Goal: Task Accomplishment & Management: Manage account settings

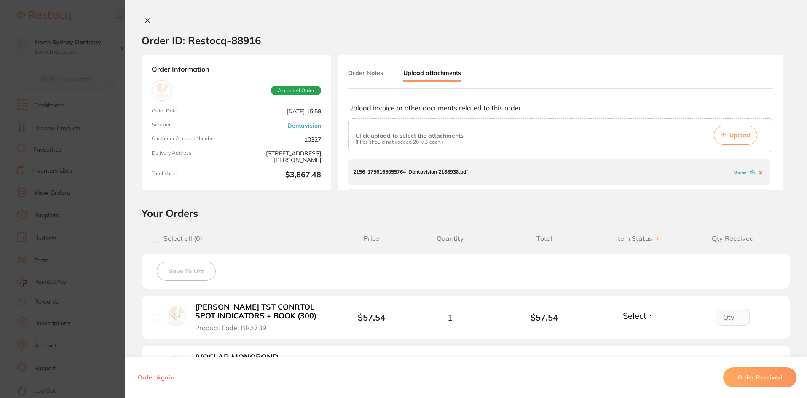
click at [145, 19] on icon at bounding box center [147, 20] width 7 height 7
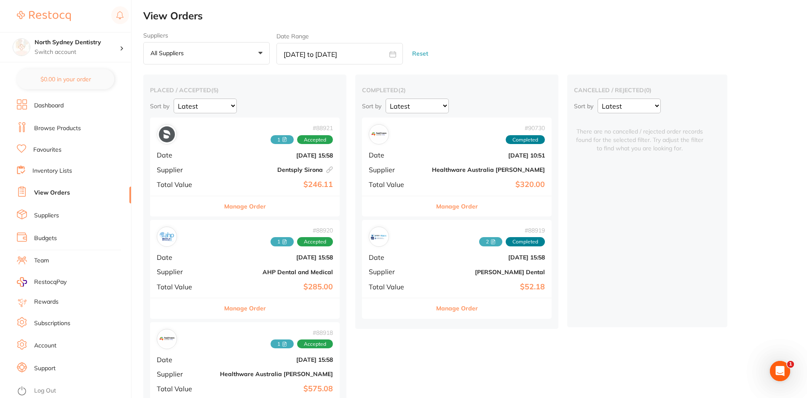
click at [479, 243] on span "2" at bounding box center [490, 241] width 23 height 9
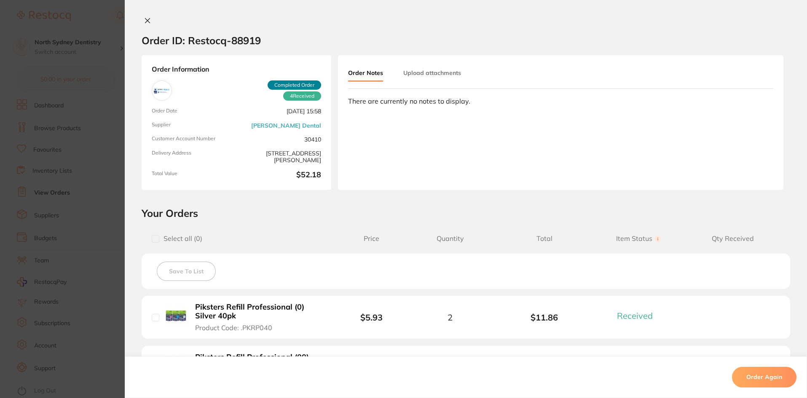
click at [420, 72] on button "Upload attachments" at bounding box center [432, 72] width 58 height 15
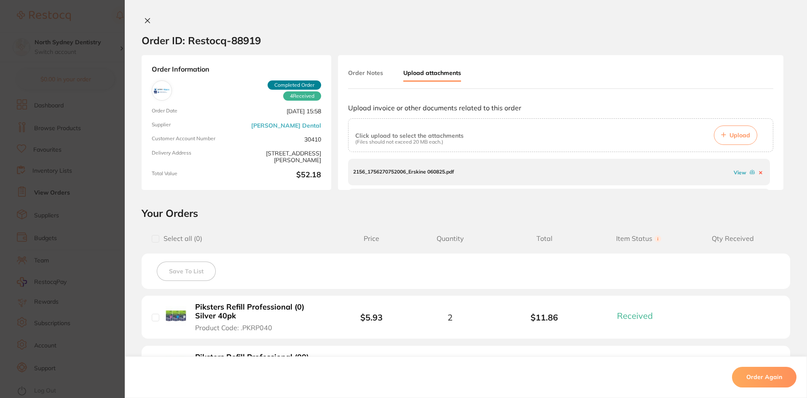
click at [733, 172] on link "View" at bounding box center [739, 172] width 13 height 6
click at [736, 178] on link "View" at bounding box center [739, 176] width 13 height 6
click at [144, 24] on icon at bounding box center [147, 20] width 7 height 7
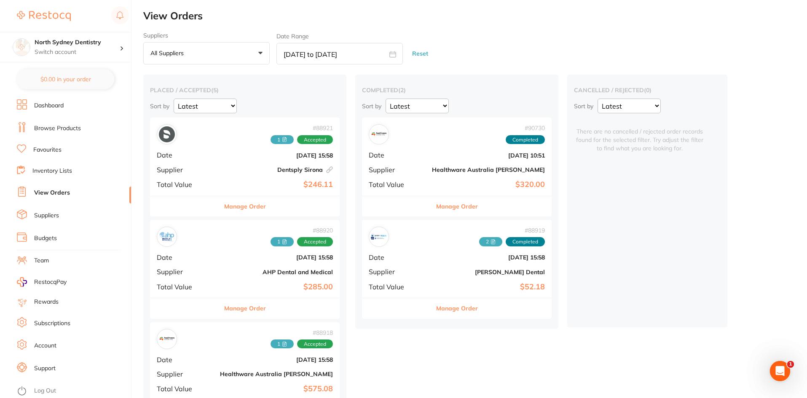
click at [270, 144] on span "1" at bounding box center [281, 139] width 23 height 9
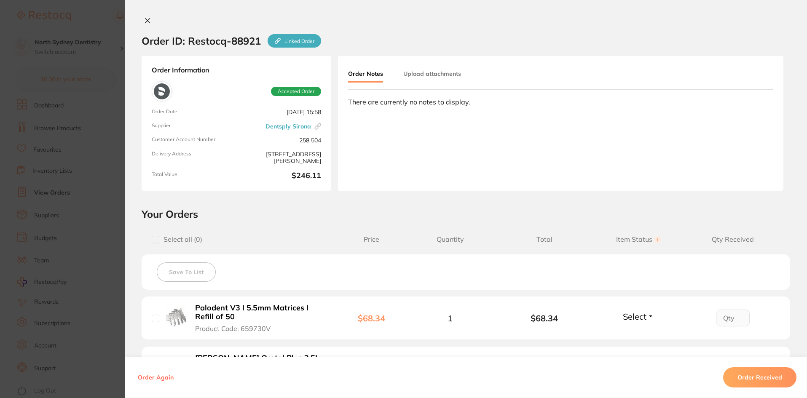
click at [442, 72] on button "Upload attachments" at bounding box center [432, 73] width 58 height 15
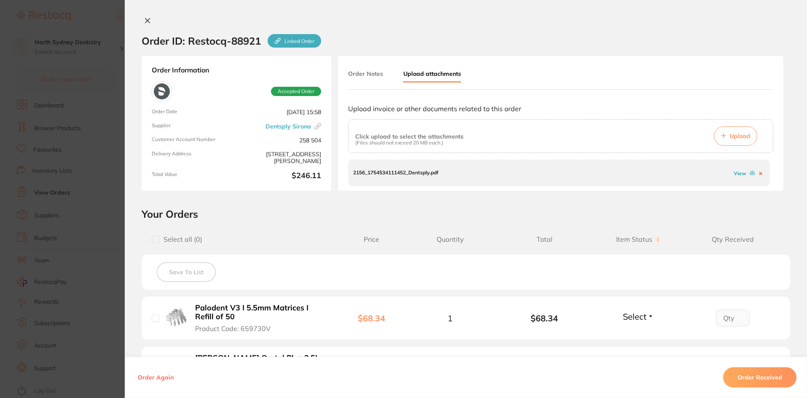
click at [737, 176] on link "View" at bounding box center [739, 173] width 13 height 6
click at [150, 19] on button at bounding box center [148, 21] width 12 height 9
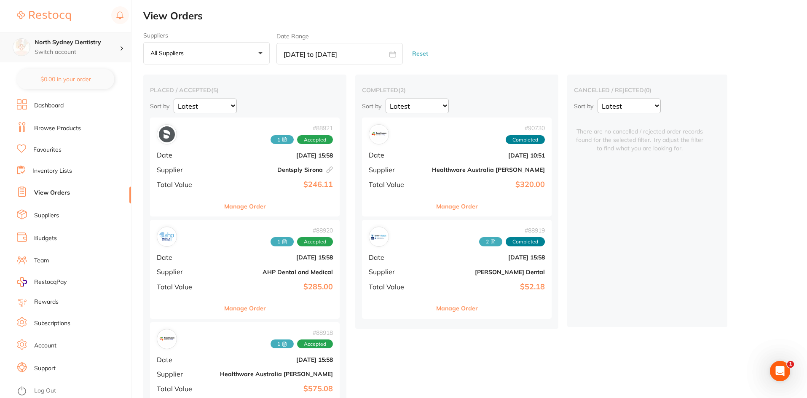
click at [104, 48] on p "Switch account" at bounding box center [77, 52] width 85 height 8
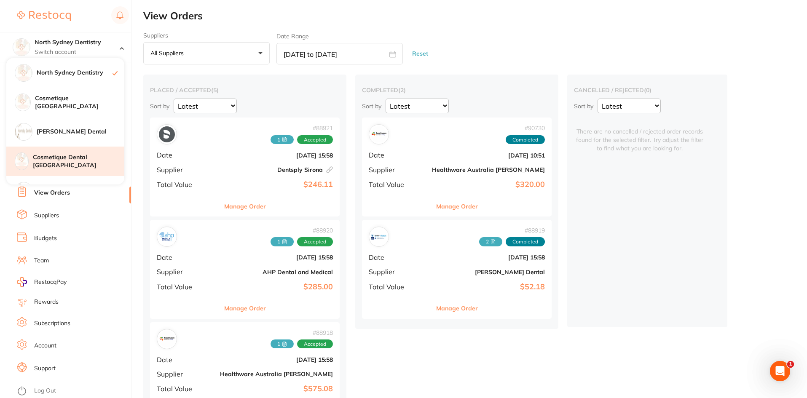
click at [56, 163] on h4 "Cosmetique Dental [GEOGRAPHIC_DATA]" at bounding box center [78, 161] width 91 height 16
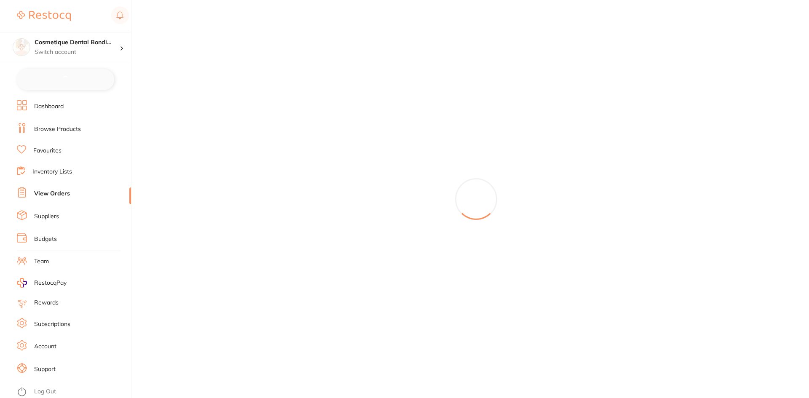
checkbox input "false"
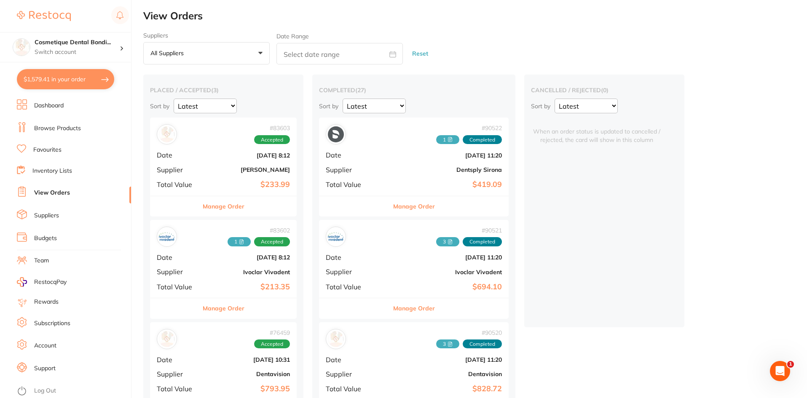
click at [340, 50] on input "text" at bounding box center [339, 53] width 126 height 21
select select "8"
select select "2025"
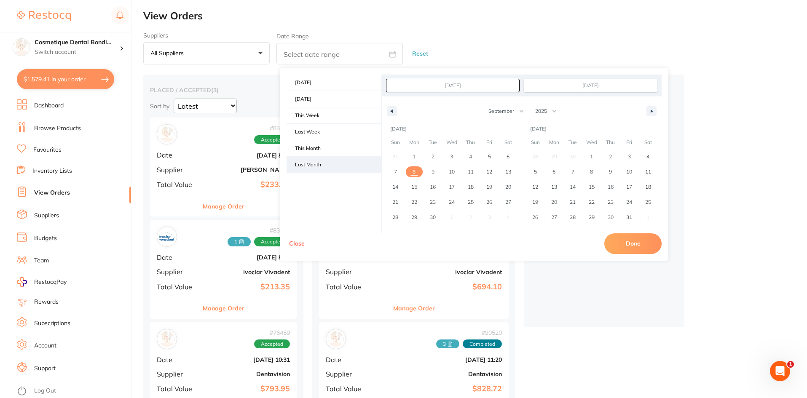
click at [311, 167] on span "Last Month" at bounding box center [333, 165] width 95 height 16
type input "[DATE]"
select select "7"
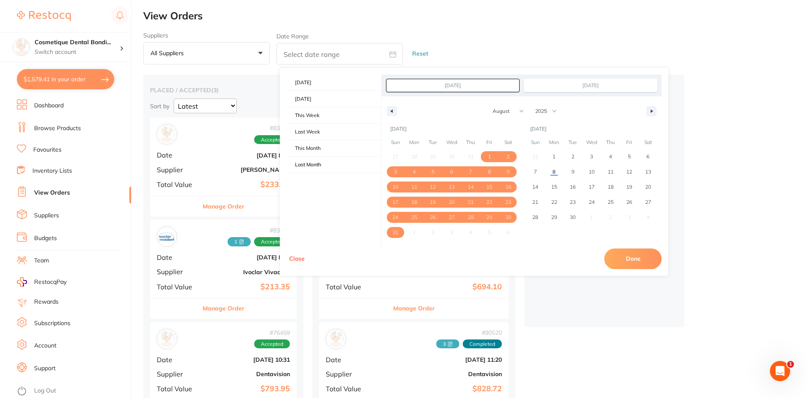
click at [642, 260] on button "Done" at bounding box center [632, 258] width 57 height 20
type input "[DATE] to [DATE]"
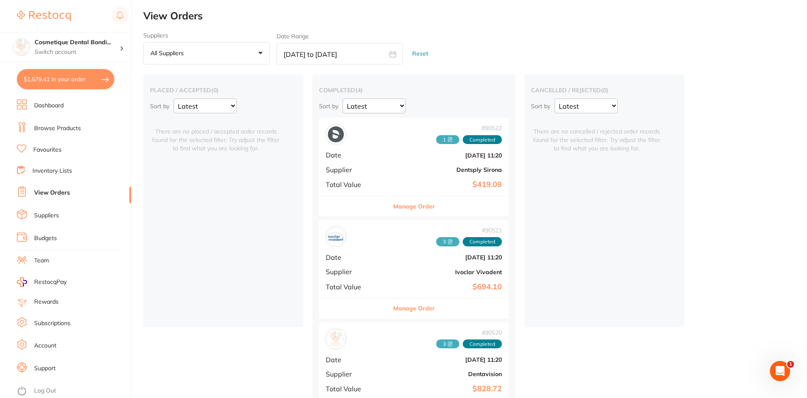
click at [436, 140] on span "1" at bounding box center [447, 139] width 23 height 9
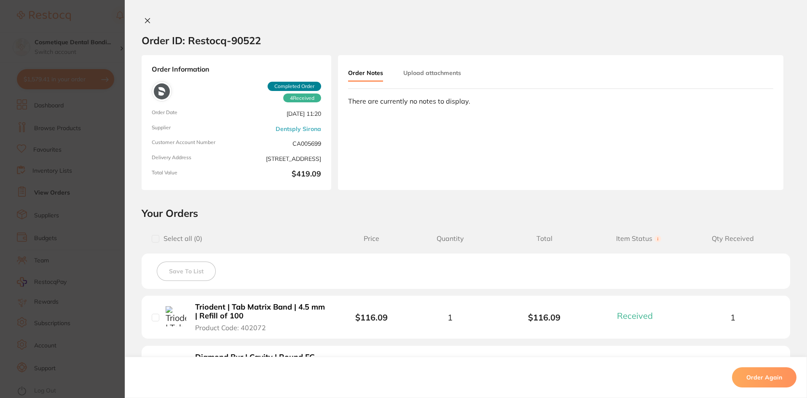
click at [424, 70] on button "Upload attachments" at bounding box center [432, 72] width 58 height 15
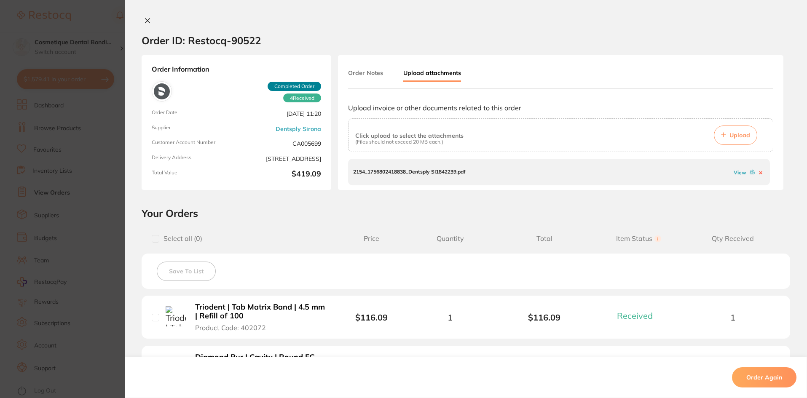
click at [734, 173] on link "View" at bounding box center [739, 172] width 13 height 6
click at [147, 23] on icon at bounding box center [147, 21] width 5 height 5
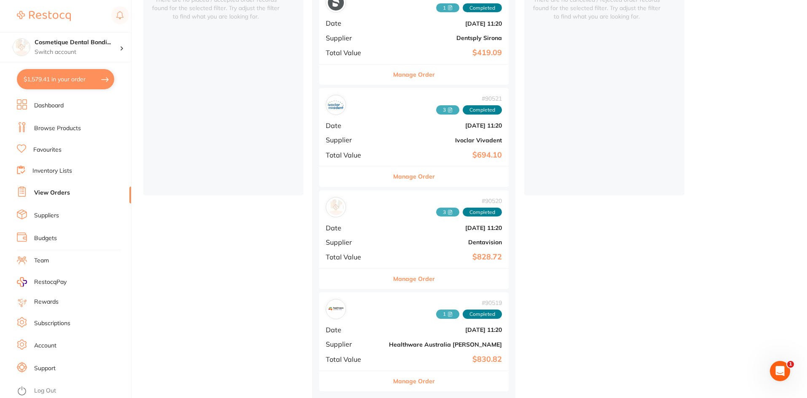
scroll to position [137, 0]
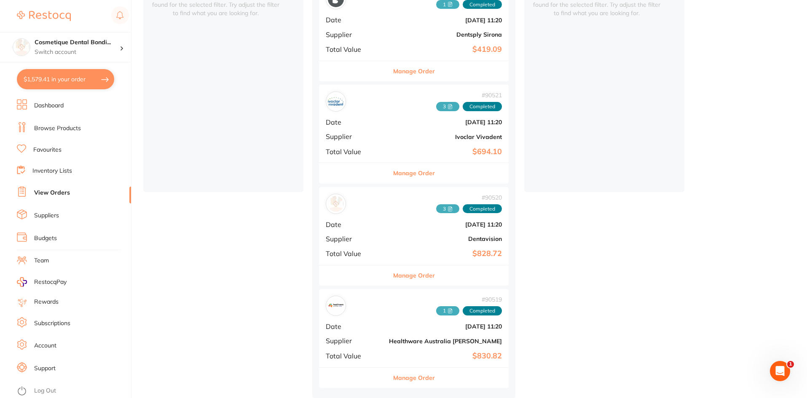
click at [436, 104] on span "3" at bounding box center [447, 106] width 23 height 9
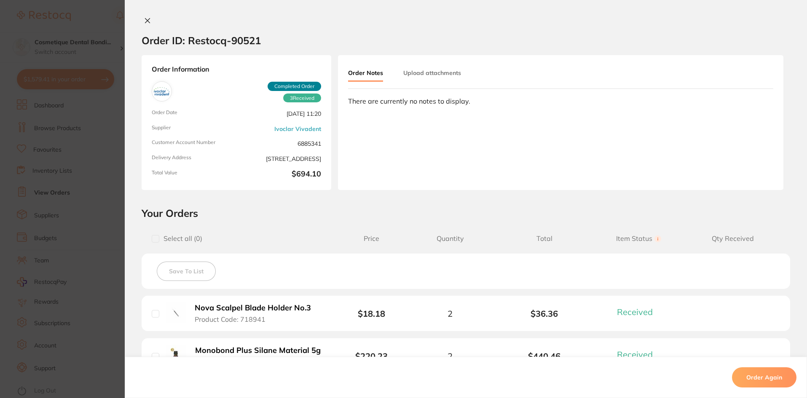
click at [437, 66] on button "Upload attachments" at bounding box center [432, 72] width 58 height 15
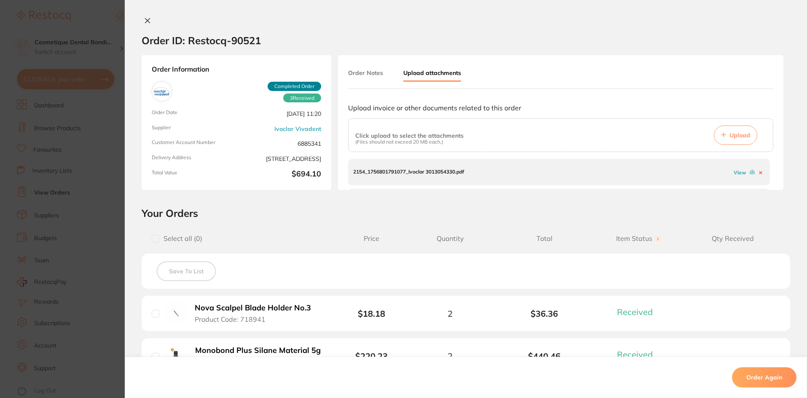
click at [736, 173] on link "View" at bounding box center [739, 172] width 13 height 6
click at [733, 181] on link "View" at bounding box center [739, 181] width 13 height 6
drag, startPoint x: 771, startPoint y: 178, endPoint x: 772, endPoint y: 182, distance: 4.2
click at [772, 184] on div "Order Notes Upload attachments Upload invoice or other documents related to thi…" at bounding box center [560, 122] width 445 height 135
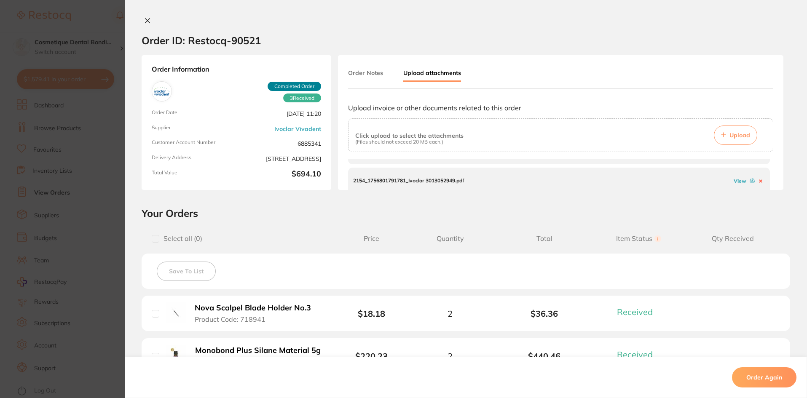
drag, startPoint x: 767, startPoint y: 172, endPoint x: 767, endPoint y: 178, distance: 5.9
click at [767, 178] on div "2154_1756801791077_Ivoclar 3013054330.pdf View 2154_1756801791781_Ivoclar 30130…" at bounding box center [560, 176] width 425 height 34
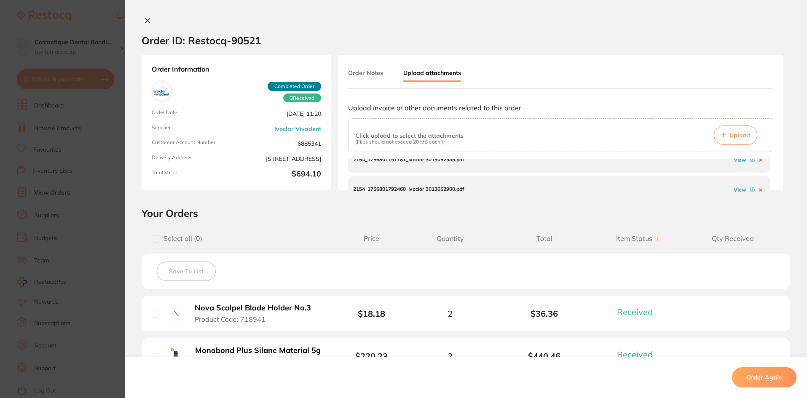
scroll to position [55, 0]
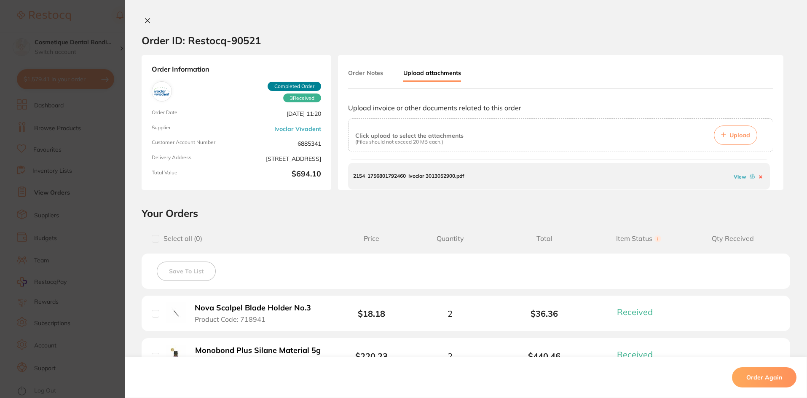
click at [736, 177] on link "View" at bounding box center [739, 177] width 13 height 6
click at [142, 19] on button at bounding box center [148, 21] width 12 height 9
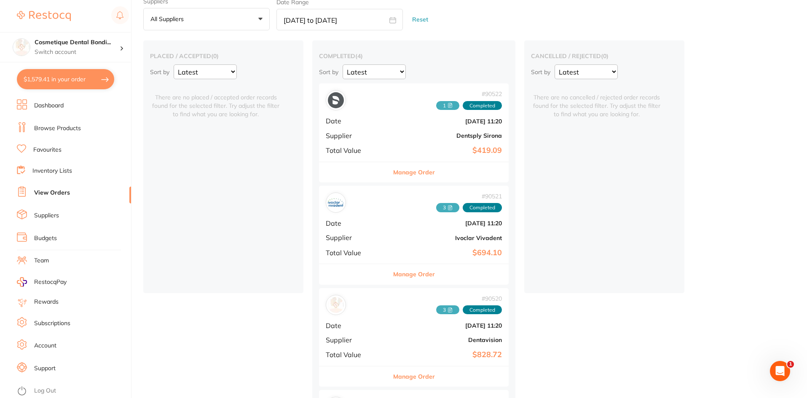
scroll to position [137, 0]
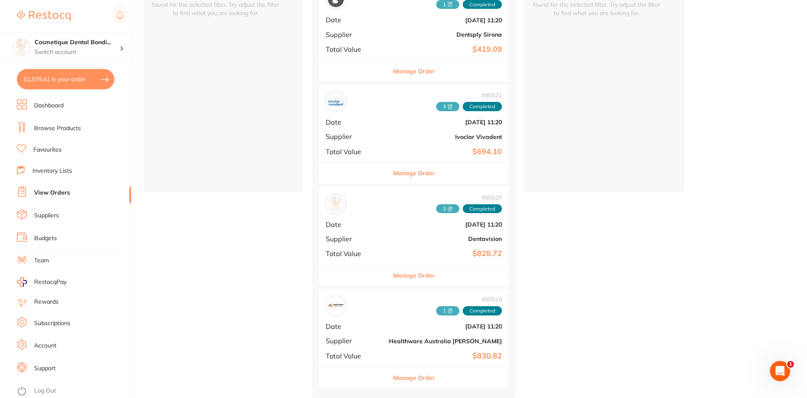
click at [436, 208] on span "3" at bounding box center [447, 208] width 23 height 9
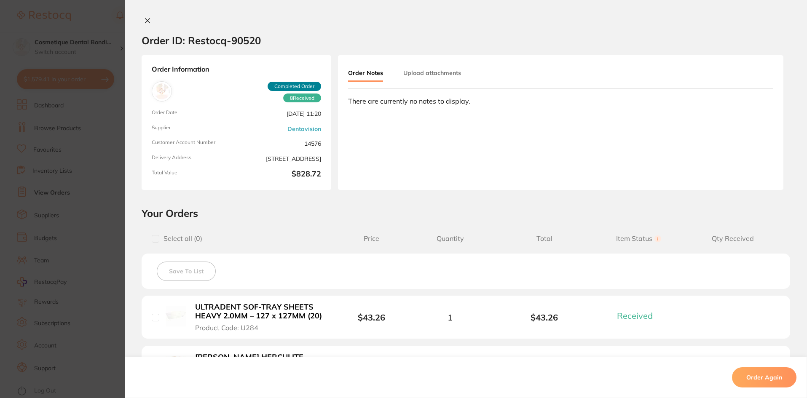
click at [427, 77] on button "Upload attachments" at bounding box center [432, 72] width 58 height 15
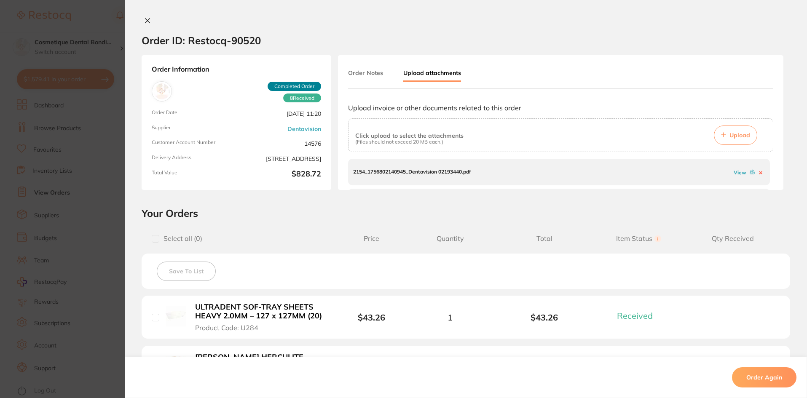
click at [733, 174] on link "View" at bounding box center [739, 172] width 13 height 6
click at [738, 177] on link "View" at bounding box center [739, 177] width 13 height 6
click at [733, 179] on link "View" at bounding box center [739, 177] width 13 height 6
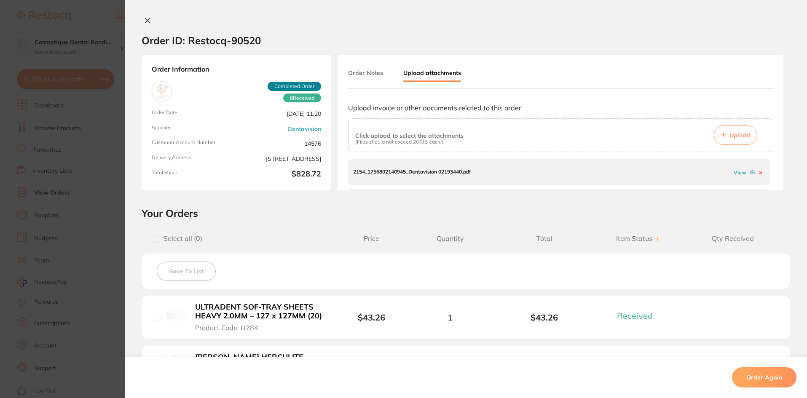
click at [147, 19] on icon at bounding box center [147, 21] width 5 height 5
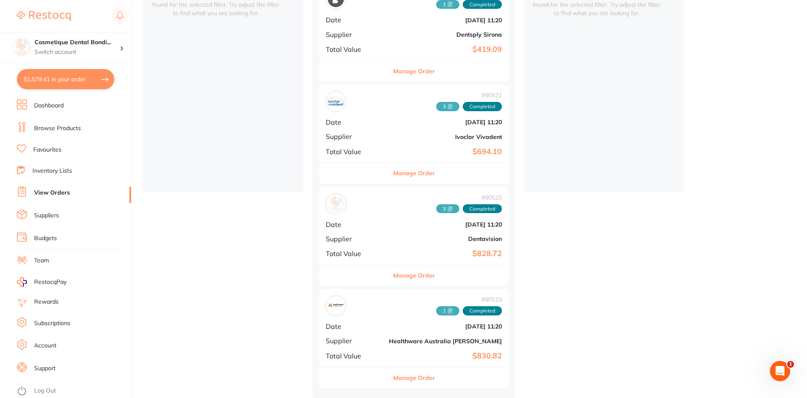
click at [436, 307] on span "1" at bounding box center [447, 310] width 23 height 9
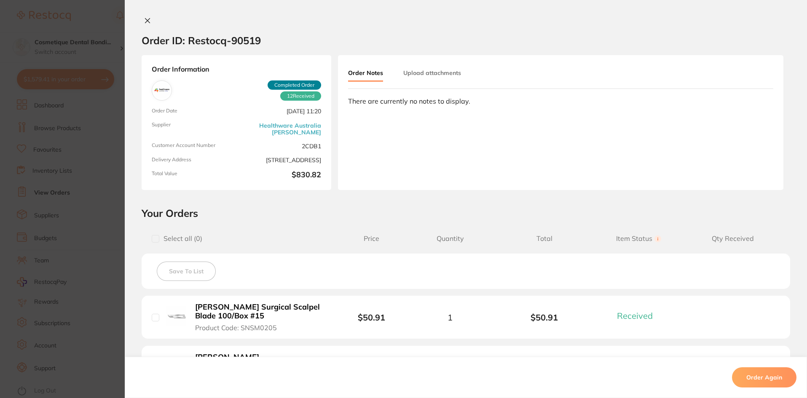
click at [444, 70] on button "Upload attachments" at bounding box center [432, 72] width 58 height 15
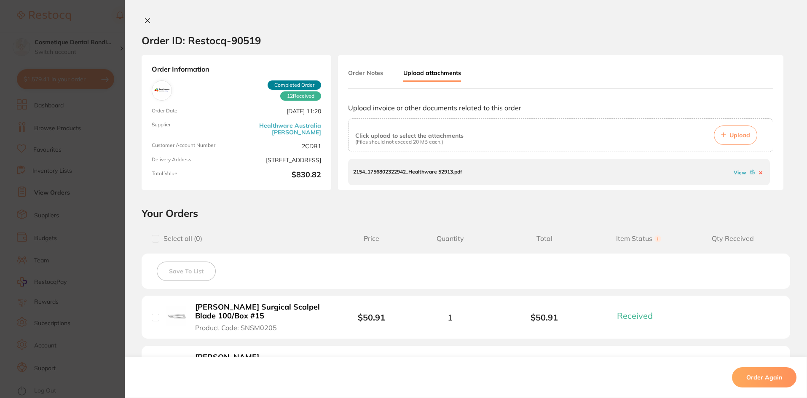
click at [734, 174] on div "View" at bounding box center [748, 172] width 33 height 8
click at [737, 171] on link "View" at bounding box center [739, 172] width 13 height 6
click at [145, 19] on icon at bounding box center [147, 21] width 5 height 5
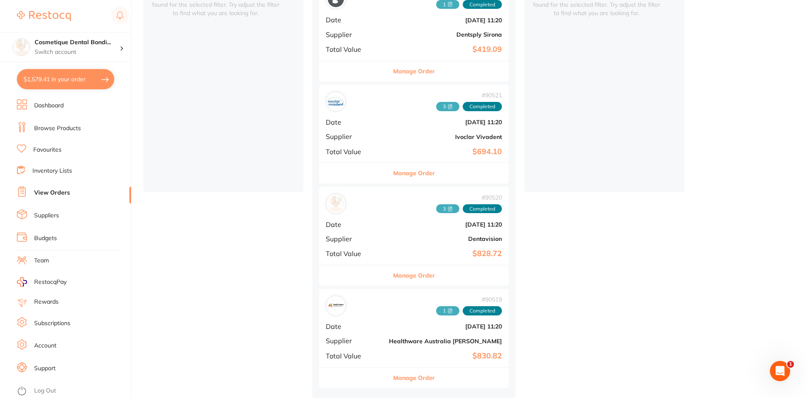
click at [436, 210] on span "3" at bounding box center [447, 208] width 23 height 9
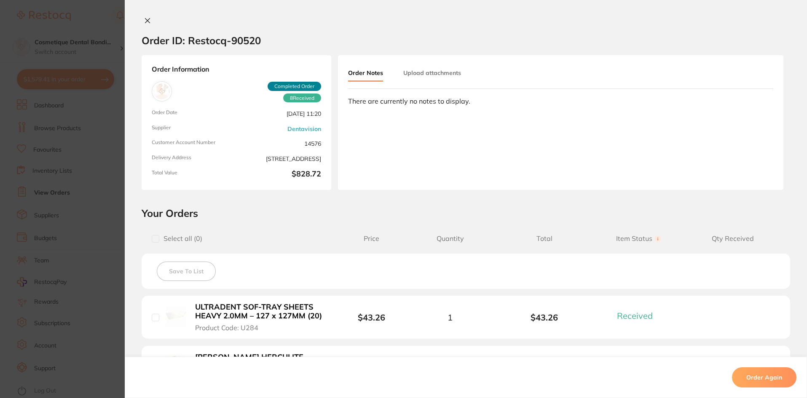
click at [438, 77] on button "Upload attachments" at bounding box center [432, 72] width 58 height 15
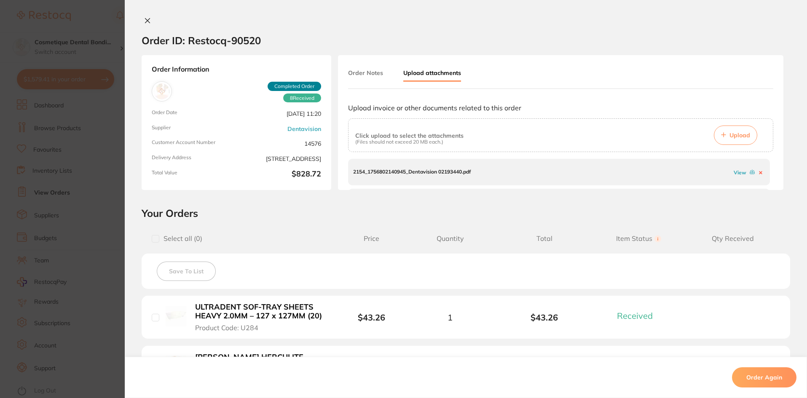
click at [735, 173] on link "View" at bounding box center [739, 172] width 13 height 6
drag, startPoint x: 771, startPoint y: 165, endPoint x: 771, endPoint y: 176, distance: 10.5
click at [771, 176] on div "Order Notes Upload attachments Upload invoice or other documents related to thi…" at bounding box center [560, 122] width 445 height 135
drag, startPoint x: 771, startPoint y: 167, endPoint x: 769, endPoint y: 174, distance: 6.9
click at [769, 177] on div "Order Notes Upload attachments Upload invoice or other documents related to thi…" at bounding box center [560, 122] width 445 height 135
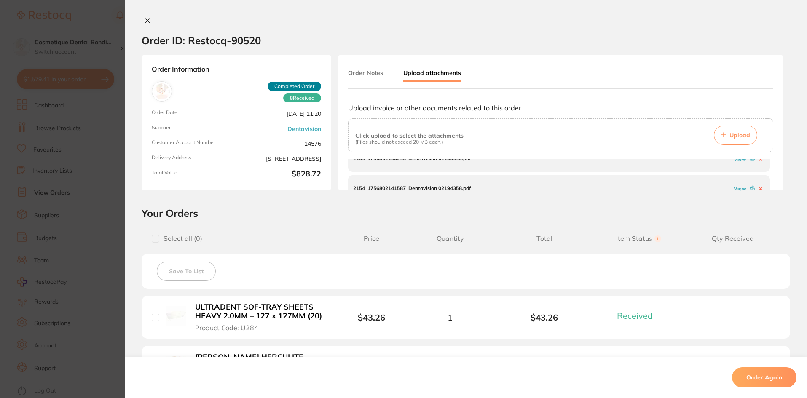
scroll to position [19, 0]
click at [733, 182] on link "View" at bounding box center [739, 183] width 13 height 6
click at [733, 177] on link "View" at bounding box center [739, 177] width 13 height 6
click at [144, 19] on icon at bounding box center [147, 20] width 7 height 7
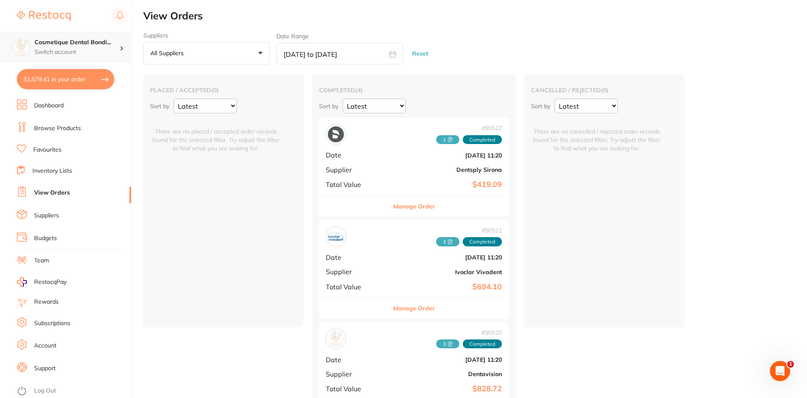
click at [105, 43] on h4 "Cosmetique Dental Bondi..." at bounding box center [77, 42] width 85 height 8
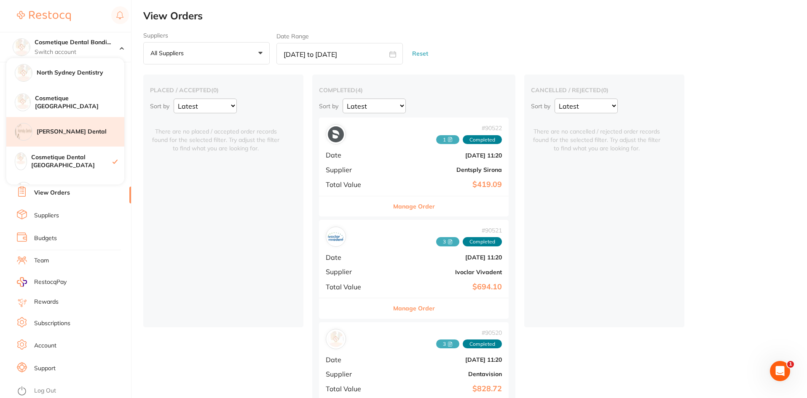
click at [66, 131] on h4 "[PERSON_NAME] Dental" at bounding box center [81, 132] width 88 height 8
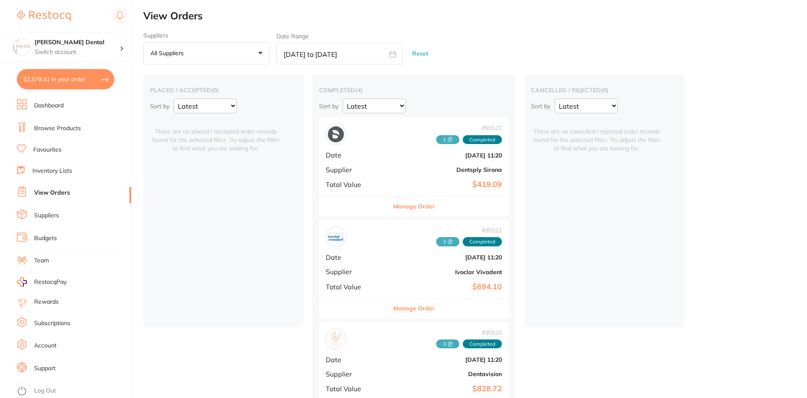
checkbox input "true"
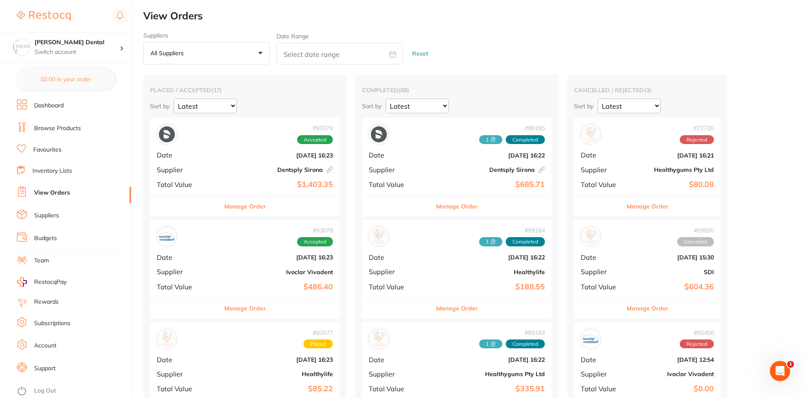
click at [175, 53] on p "All suppliers" at bounding box center [168, 53] width 37 height 8
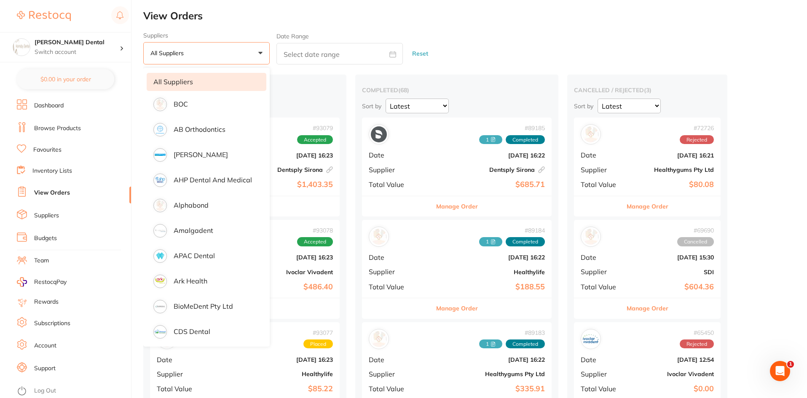
click at [318, 50] on input "text" at bounding box center [339, 53] width 126 height 21
select select "8"
select select "2025"
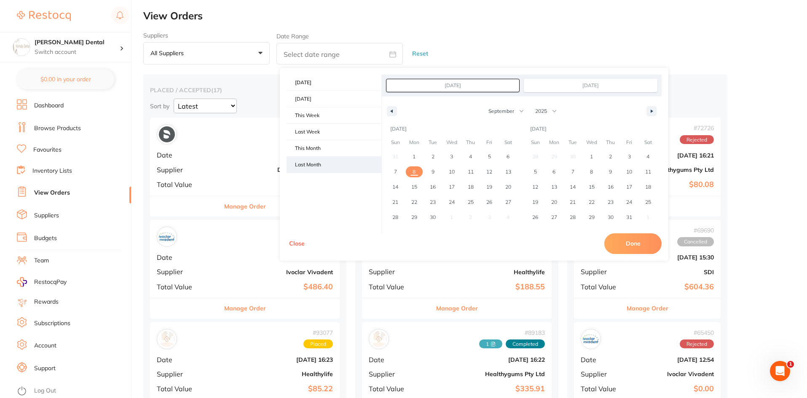
click at [322, 159] on span "Last Month" at bounding box center [333, 165] width 95 height 16
type input "[DATE]"
select select "7"
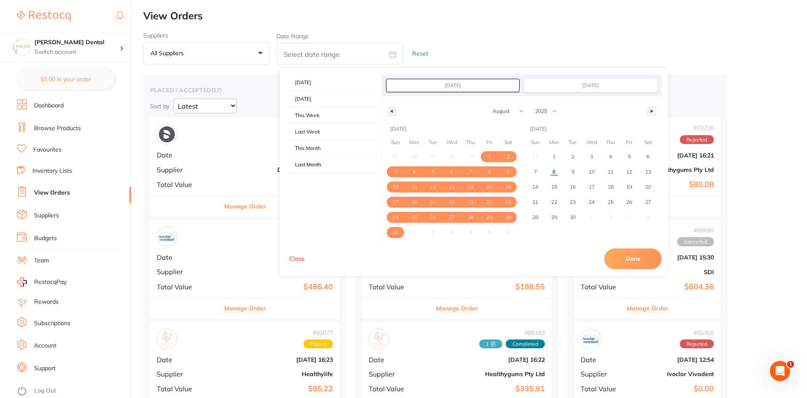
click at [629, 258] on button "Done" at bounding box center [632, 258] width 57 height 20
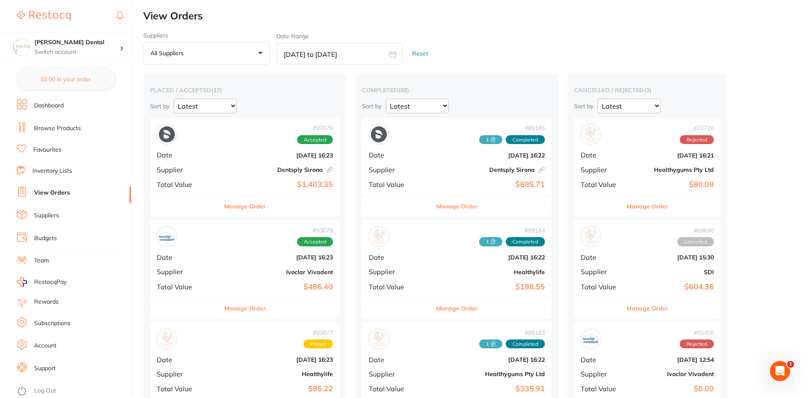
type input "[DATE] to [DATE]"
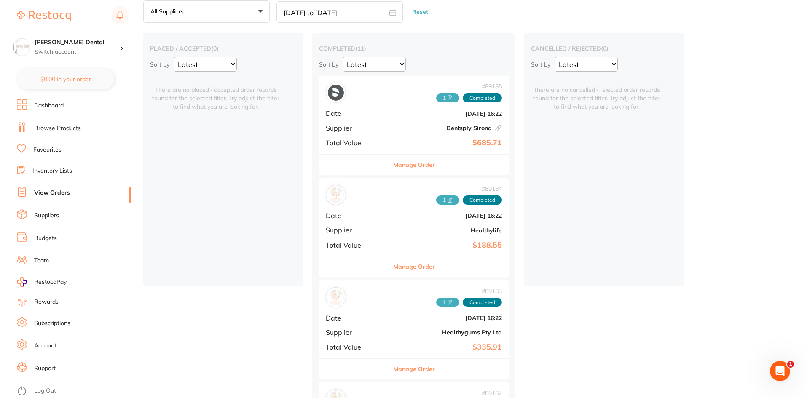
scroll to position [42, 0]
